Goal: Information Seeking & Learning: Check status

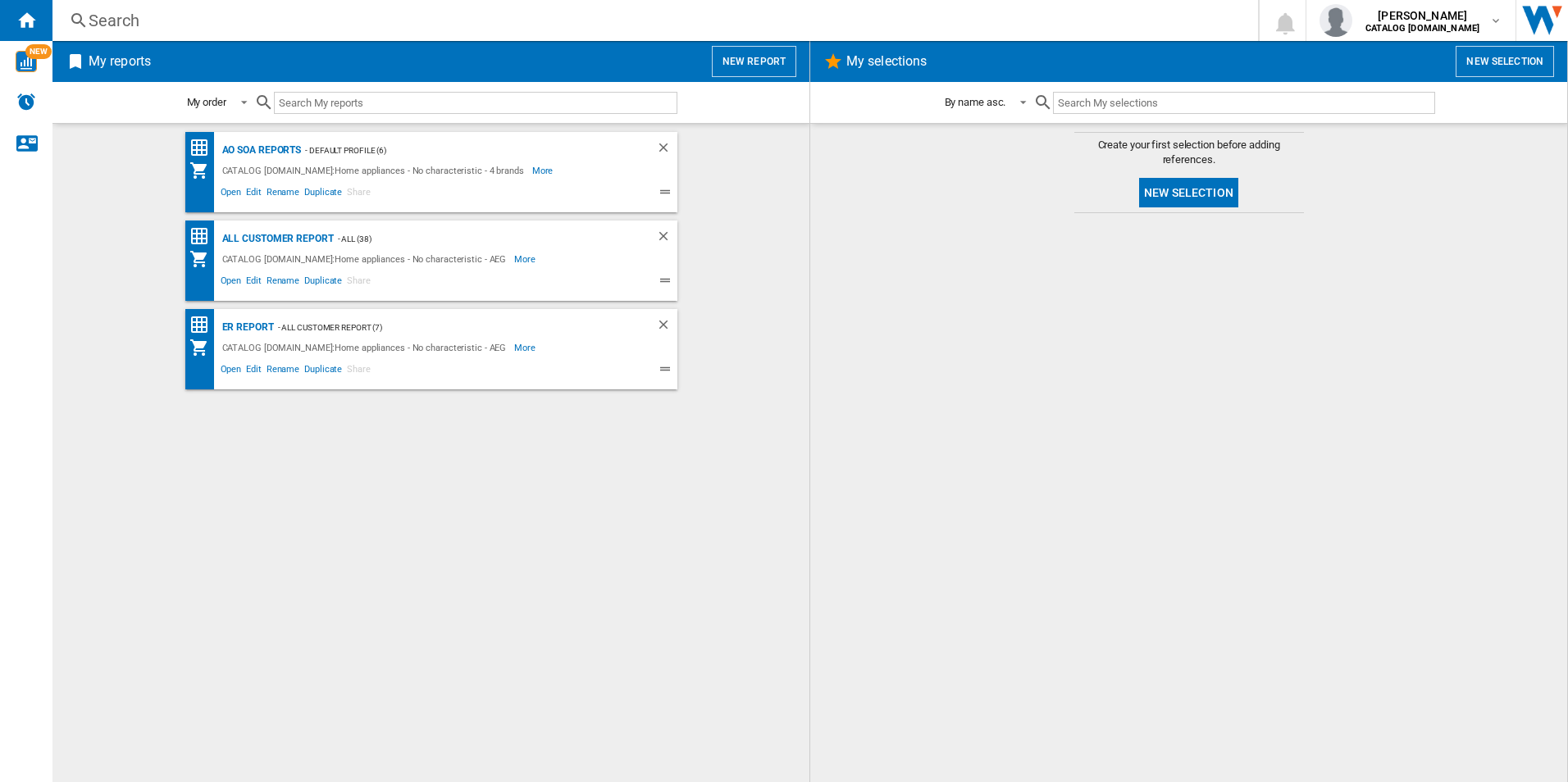
click at [850, 549] on div at bounding box center [1189, 497] width 724 height 552
click at [1007, 606] on div at bounding box center [1189, 497] width 724 height 552
click at [271, 147] on div "AO SOA Reports" at bounding box center [260, 150] width 84 height 21
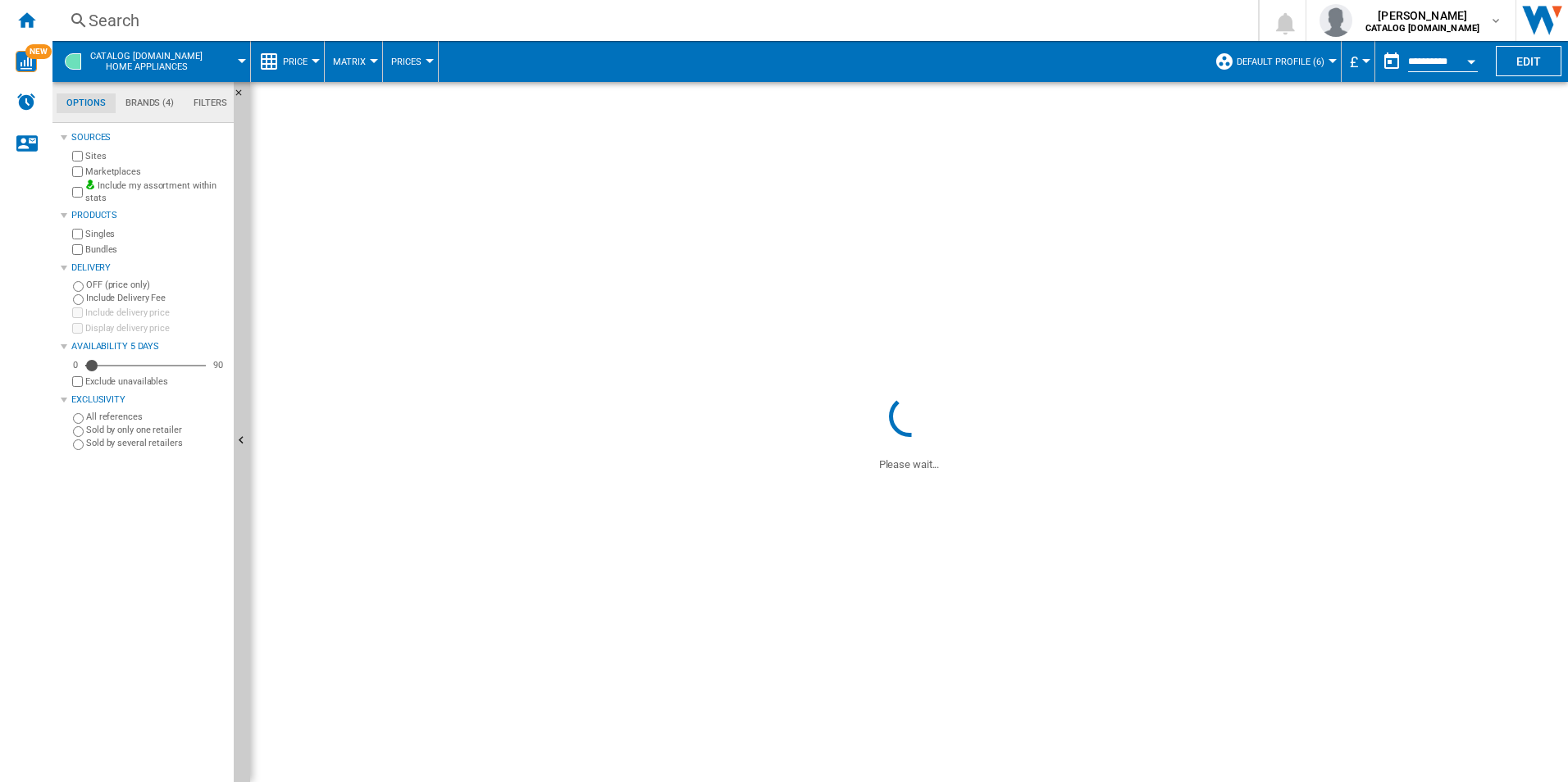
click at [1025, 240] on span at bounding box center [910, 237] width 1318 height 310
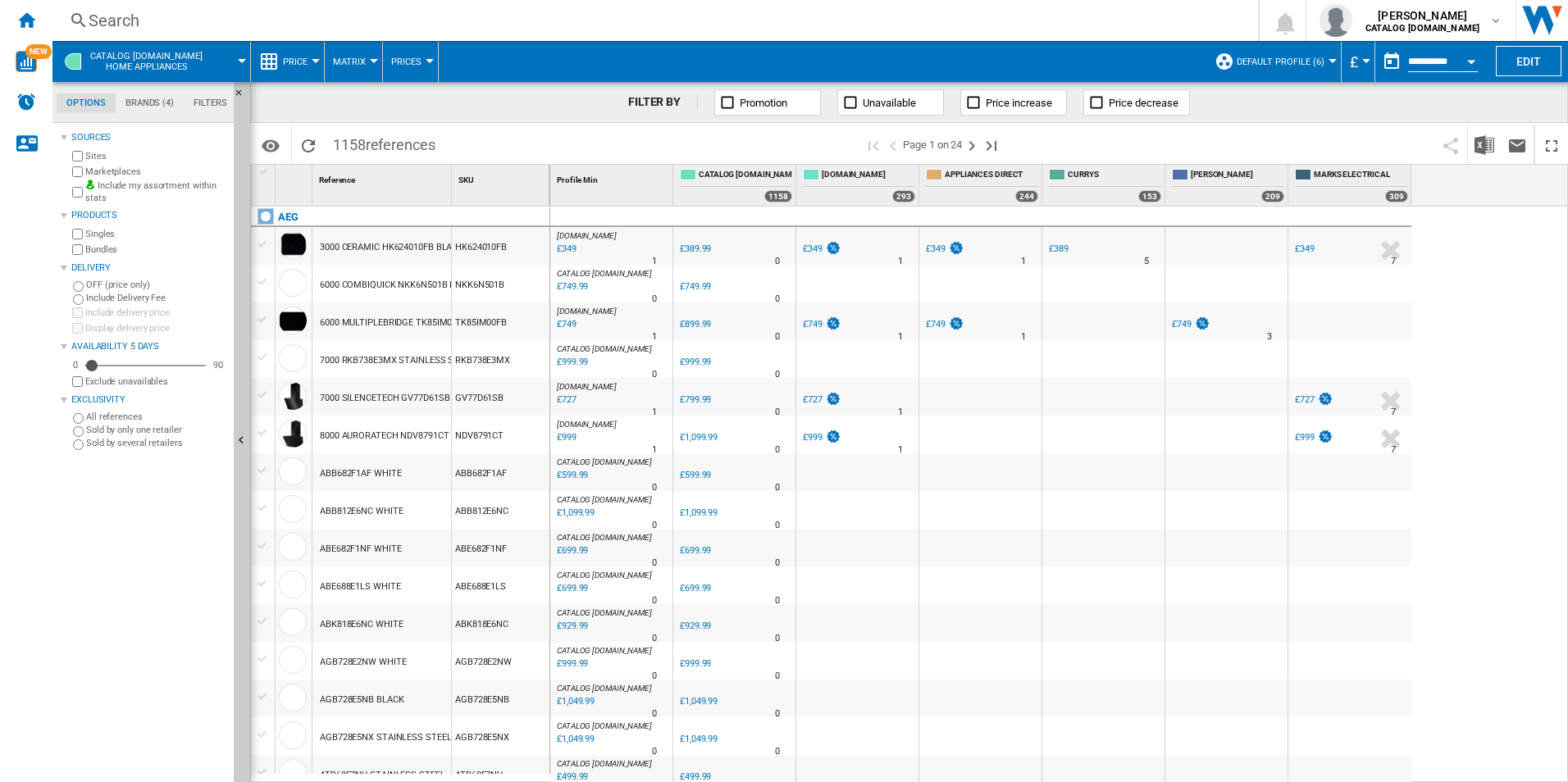
click at [487, 15] on div "Search" at bounding box center [652, 21] width 1127 height 23
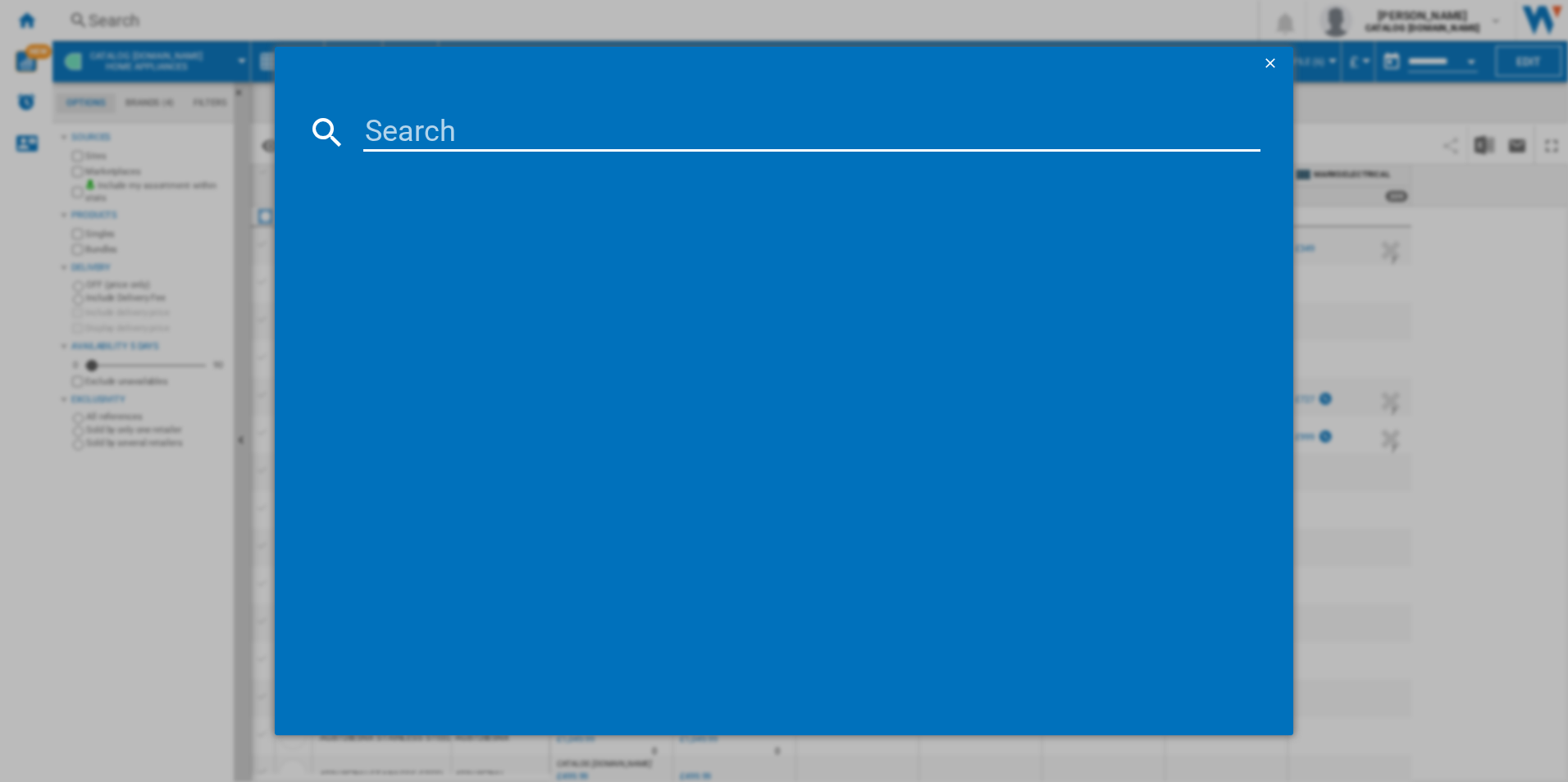
click at [504, 136] on input at bounding box center [813, 132] width 898 height 39
paste input "NSK6I82EF"
type input "NSK6I82EF"
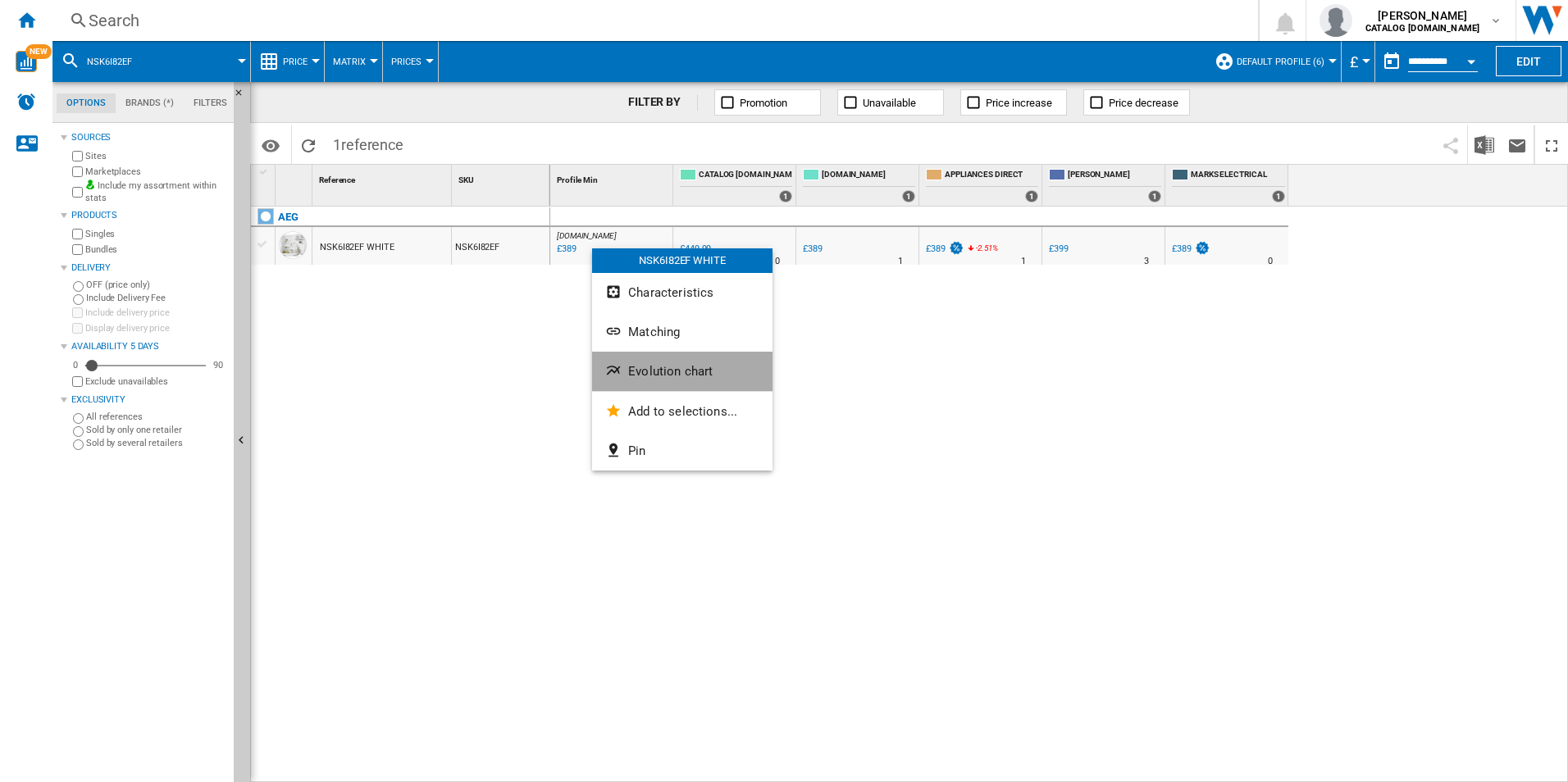
click at [635, 378] on span "Evolution chart" at bounding box center [670, 372] width 85 height 15
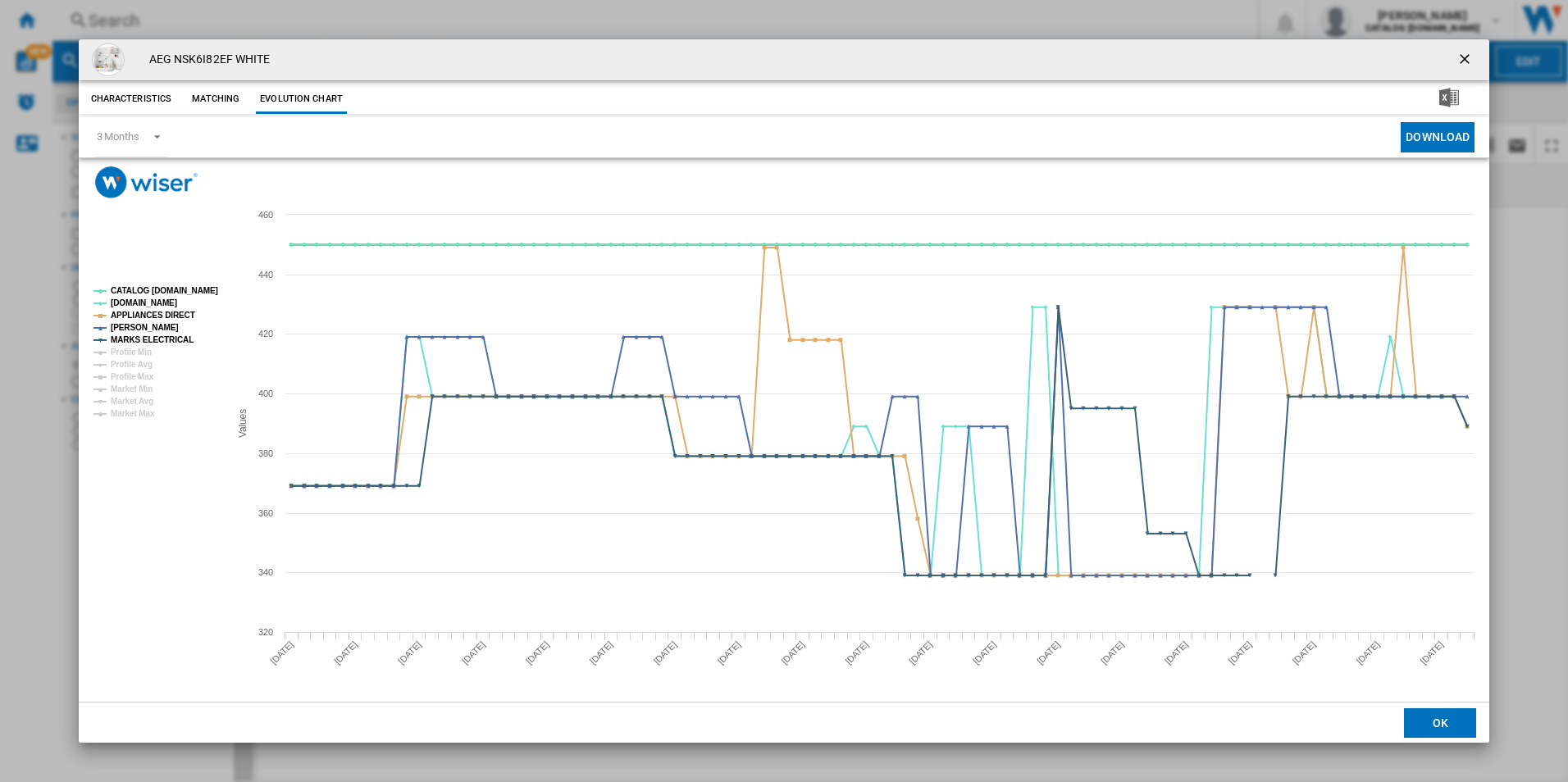
click at [173, 286] on tspan "CATALOG [DOMAIN_NAME]" at bounding box center [164, 290] width 108 height 9
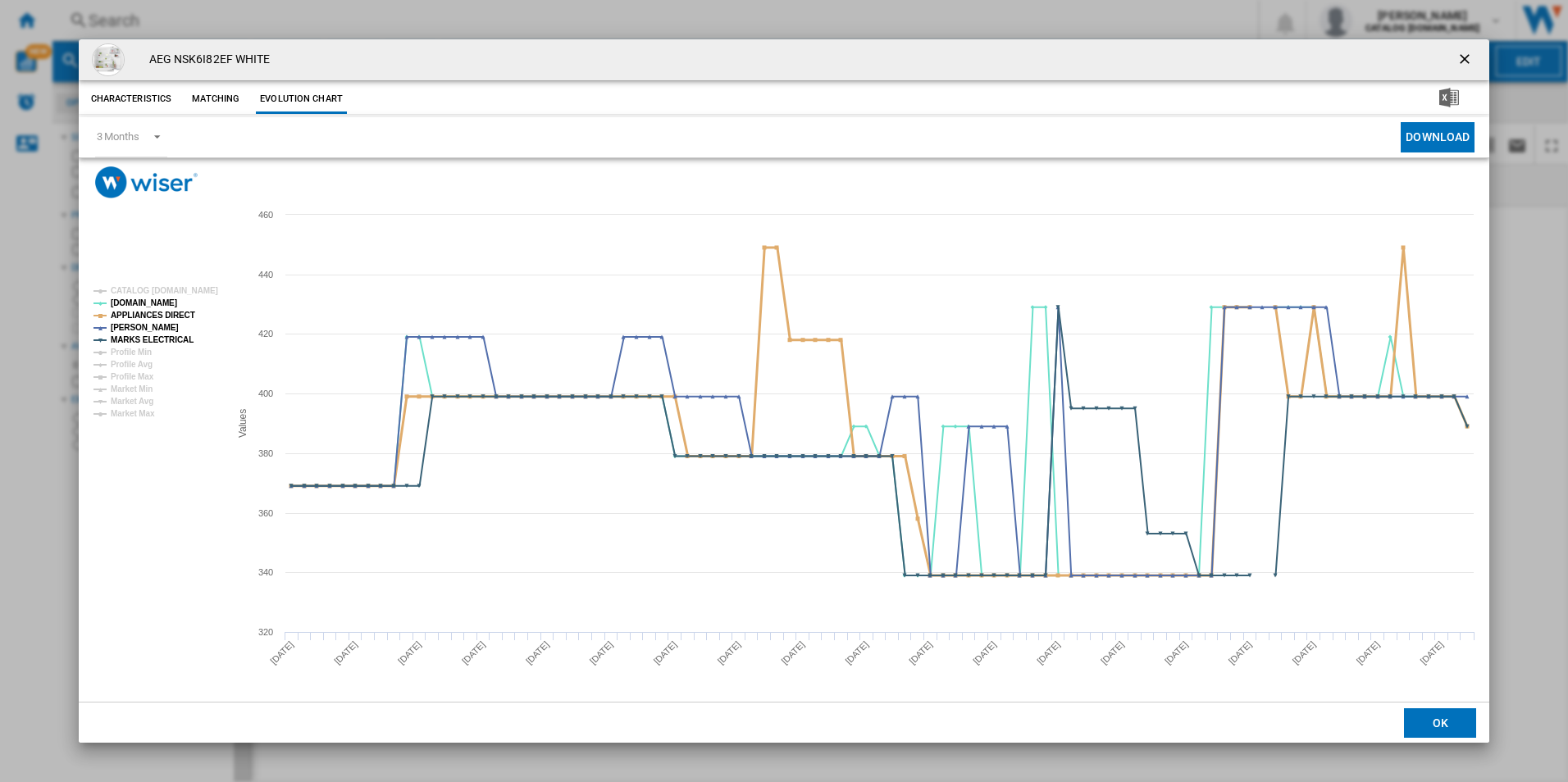
click at [177, 311] on tspan "APPLIANCES DIRECT" at bounding box center [153, 315] width 85 height 9
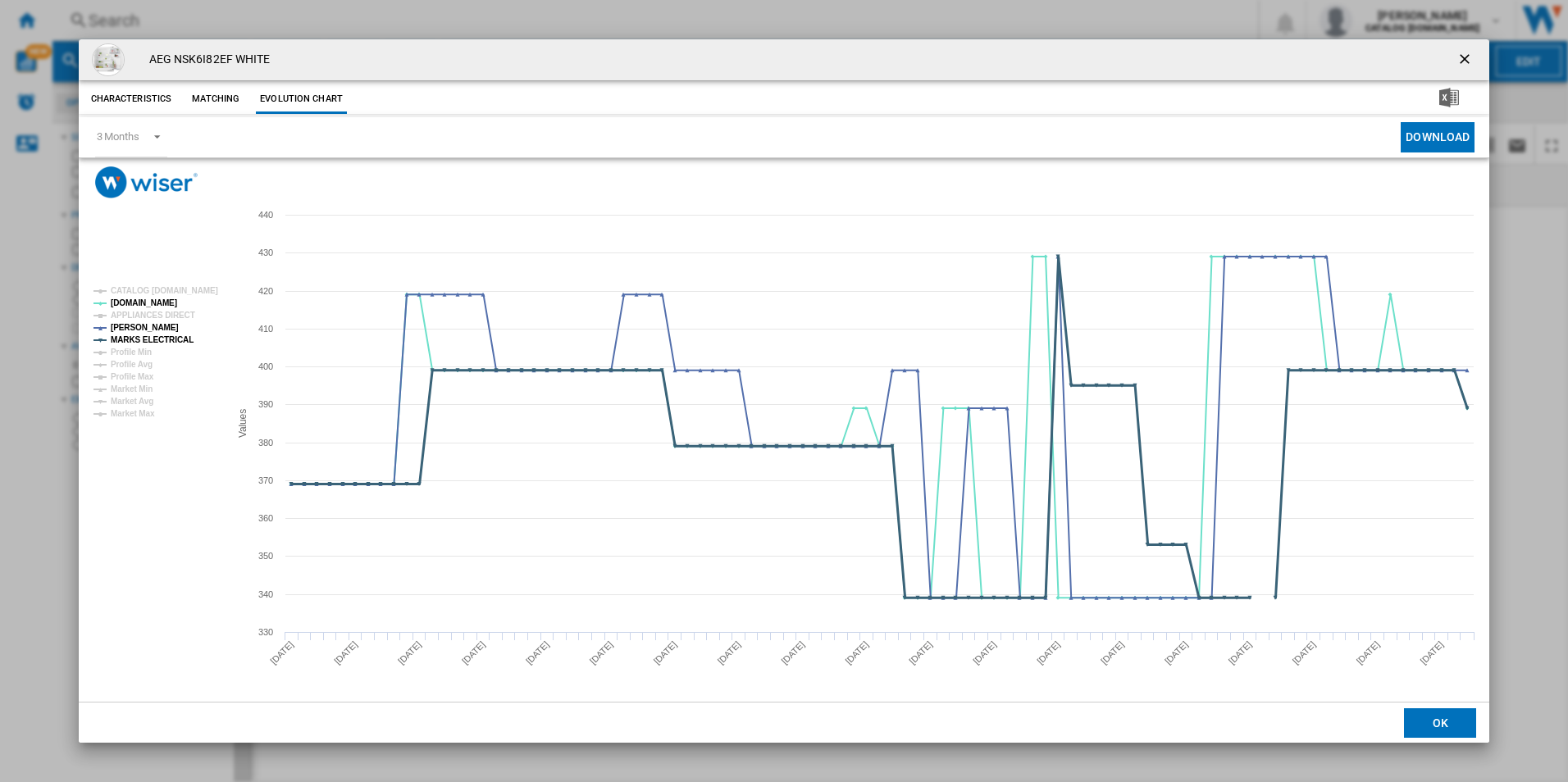
click at [185, 340] on tspan "MARKS ELECTRICAL" at bounding box center [152, 340] width 83 height 9
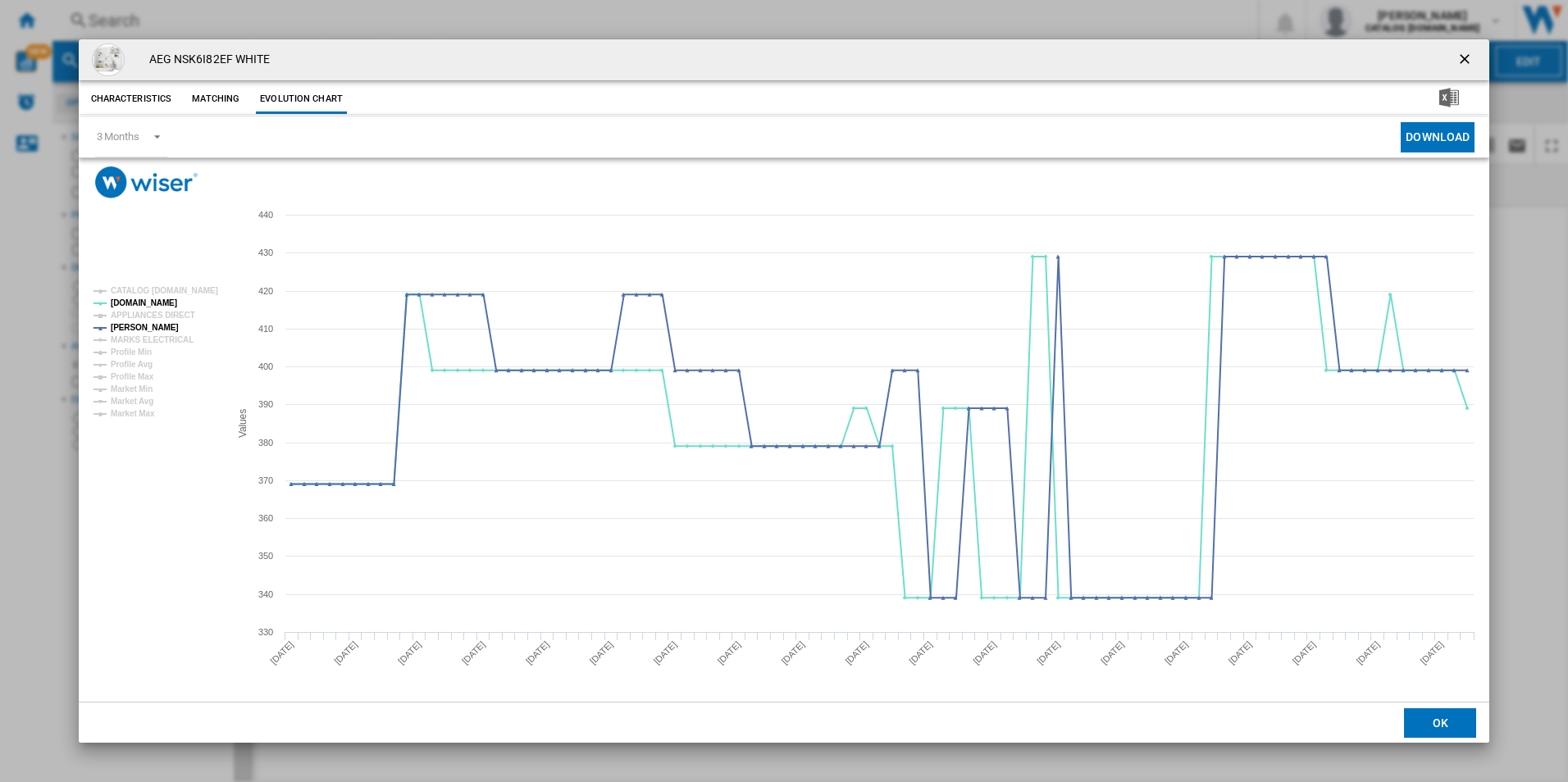
click at [1471, 53] on ng-md-icon "getI18NText('BUTTONS.CLOSE_DIALOG')" at bounding box center [1466, 61] width 20 height 20
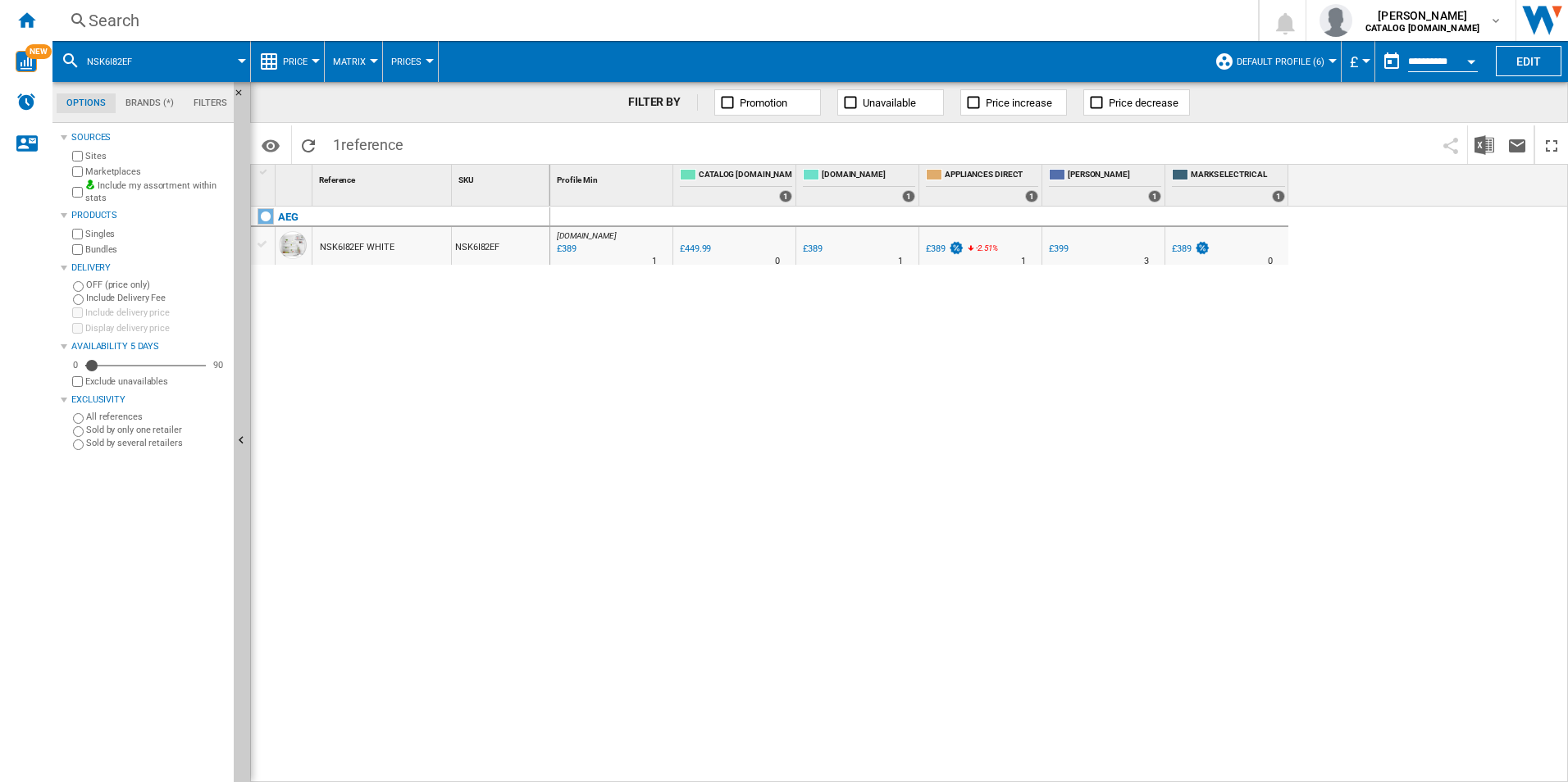
click at [763, 16] on div "Search" at bounding box center [652, 21] width 1127 height 23
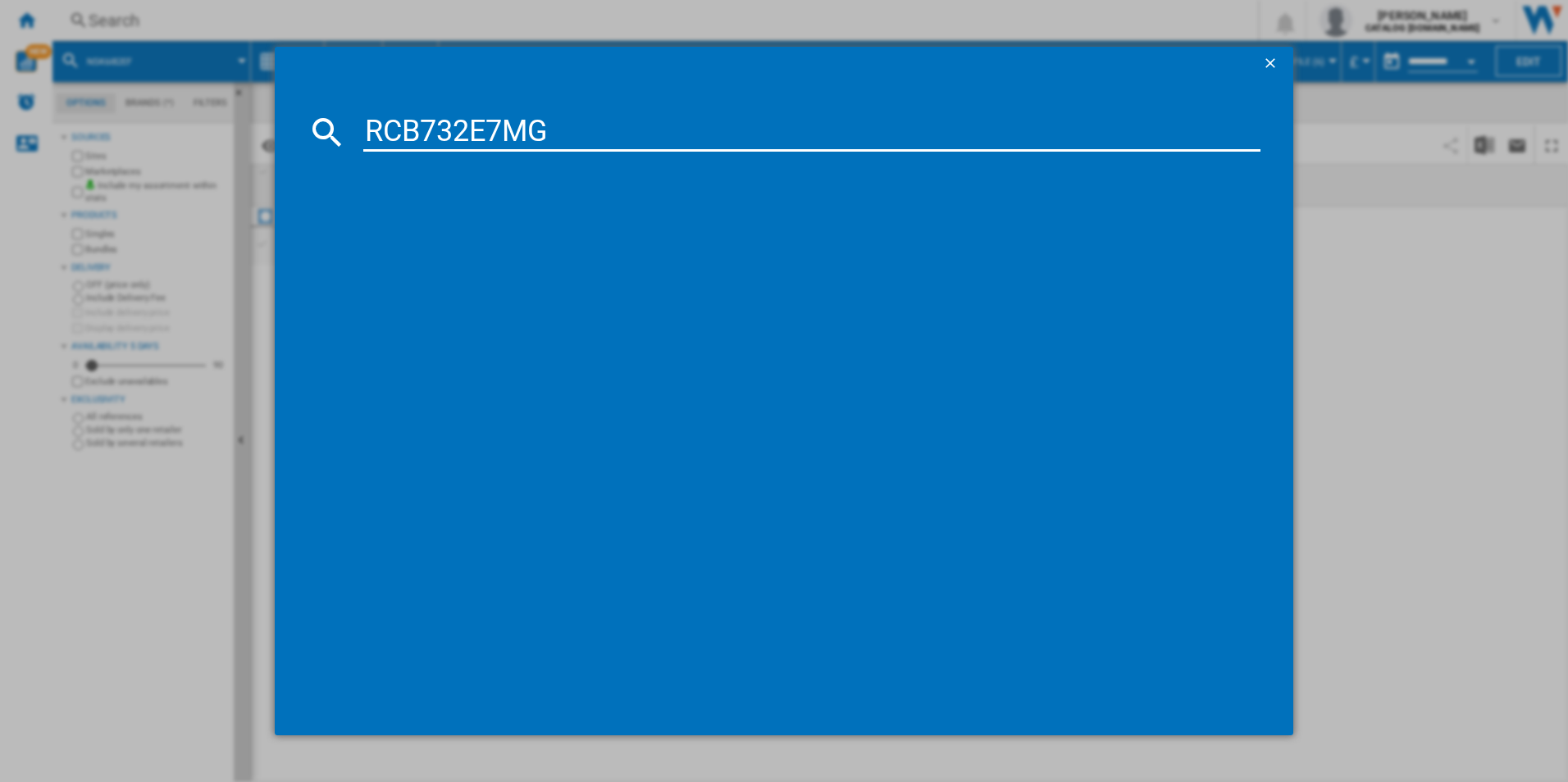
type input "RCB732E7MG"
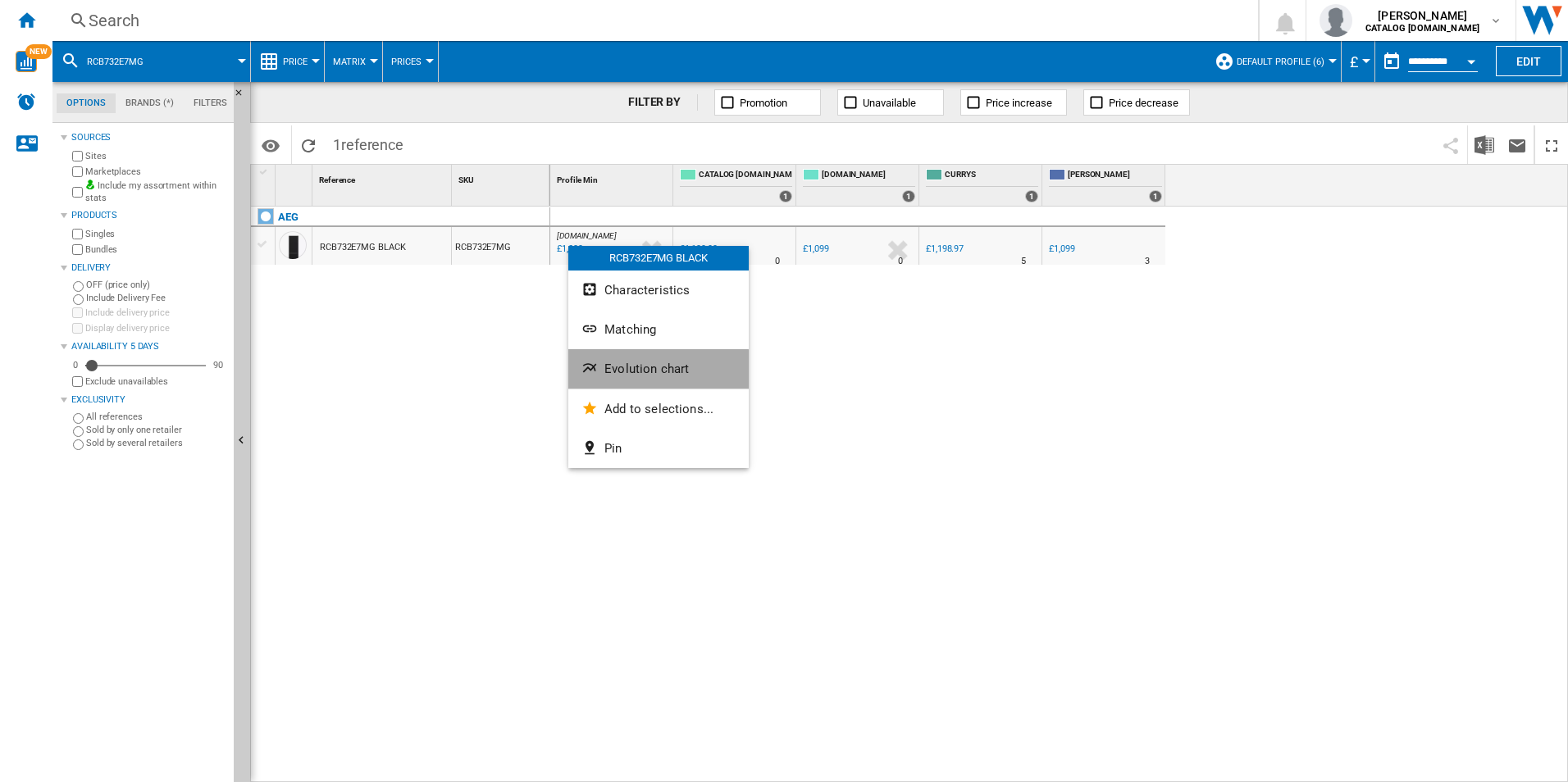
click at [634, 384] on button "Evolution chart" at bounding box center [658, 369] width 181 height 39
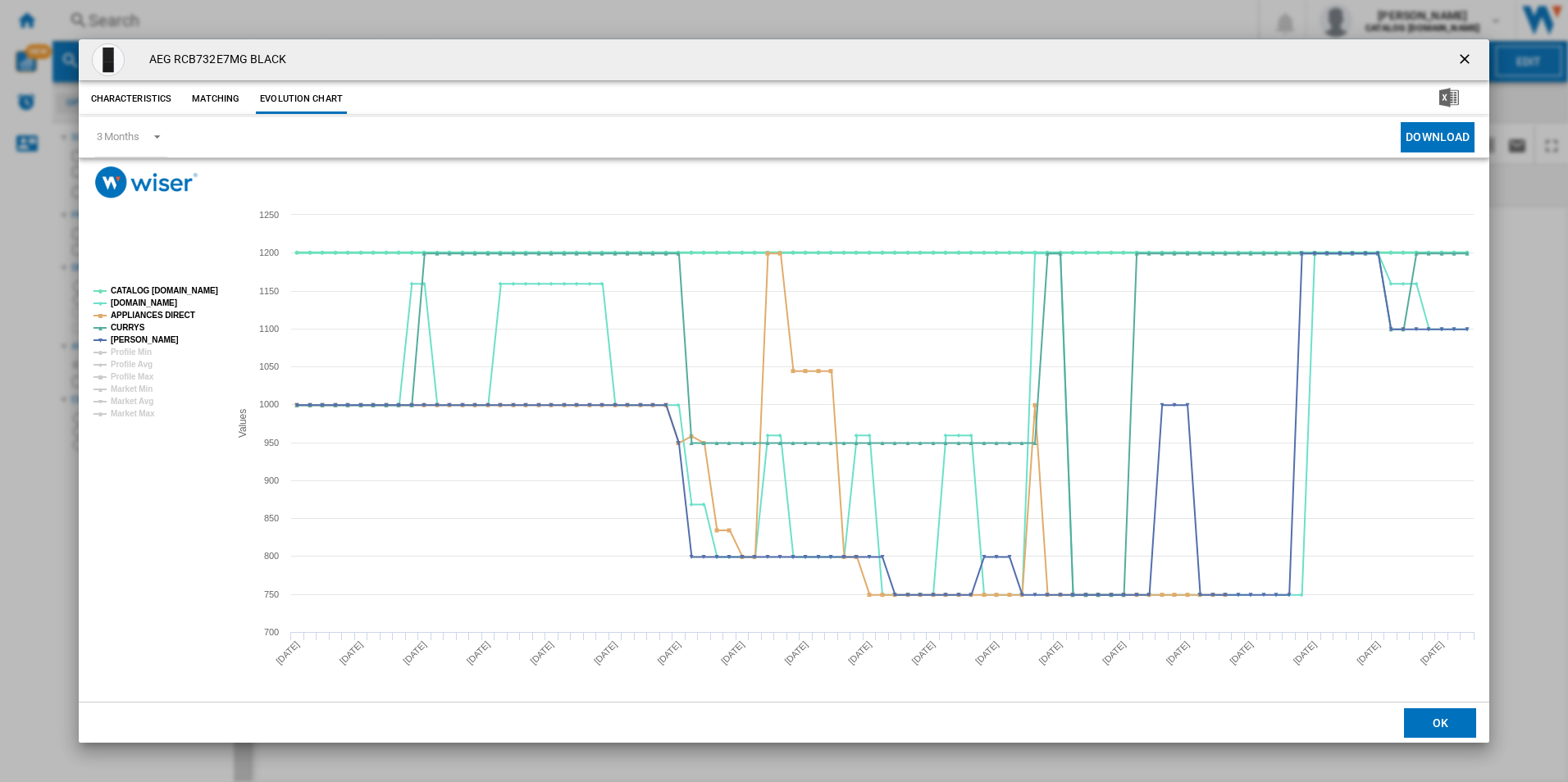
click at [188, 295] on tspan "CATALOG [DOMAIN_NAME]" at bounding box center [164, 290] width 108 height 9
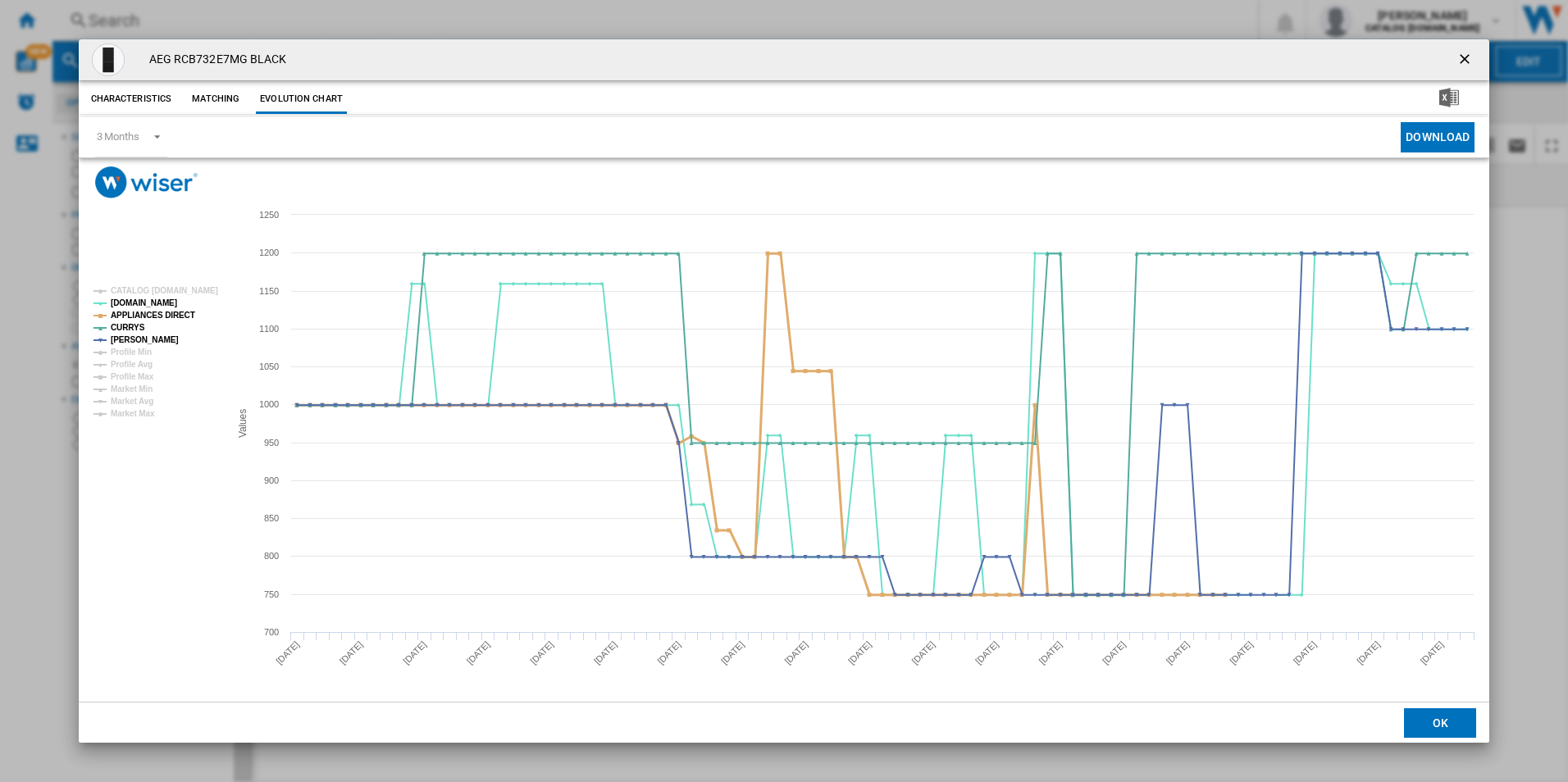
click at [168, 320] on tspan "APPLIANCES DIRECT" at bounding box center [153, 315] width 85 height 9
